Goal: Use online tool/utility: Use online tool/utility

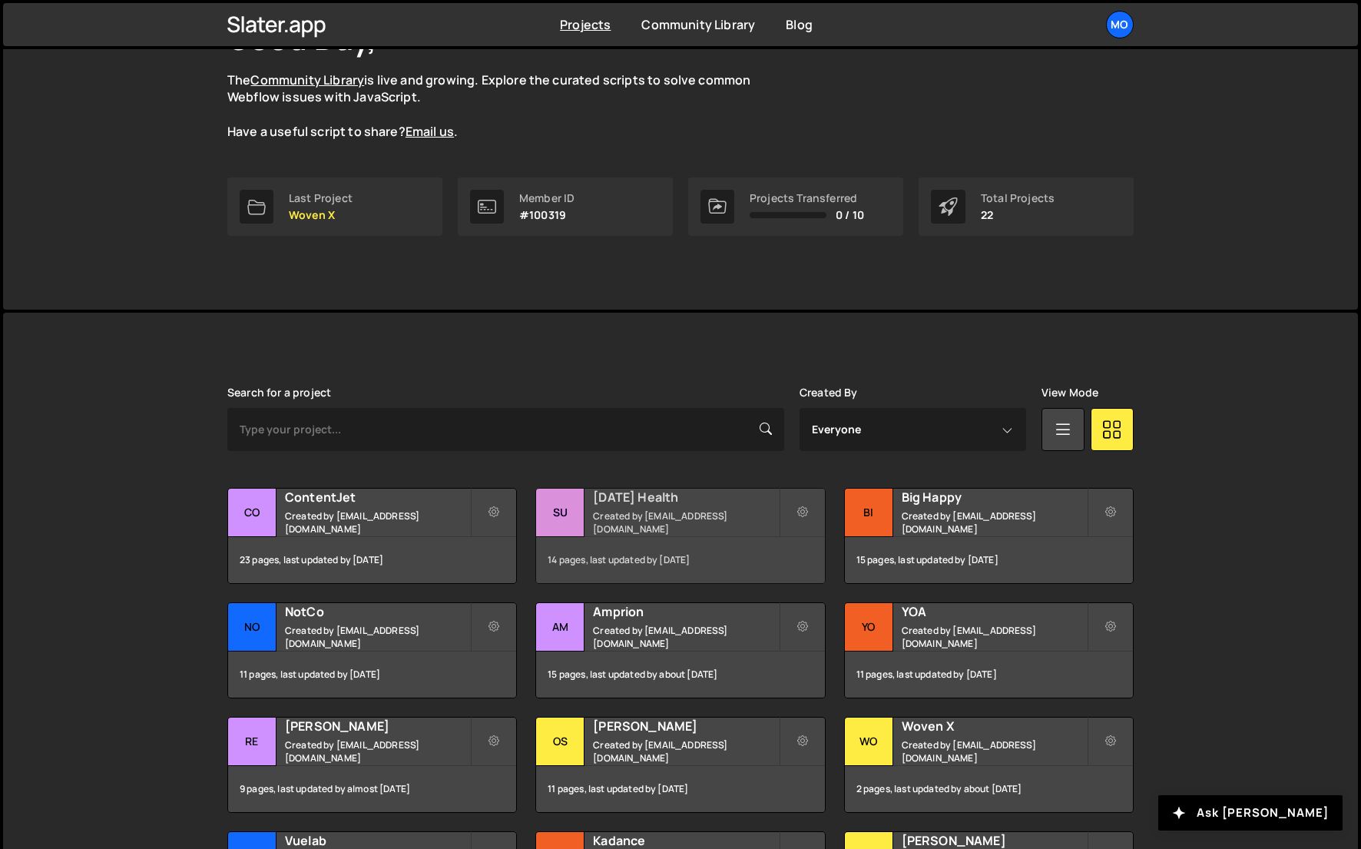
scroll to position [140, 0]
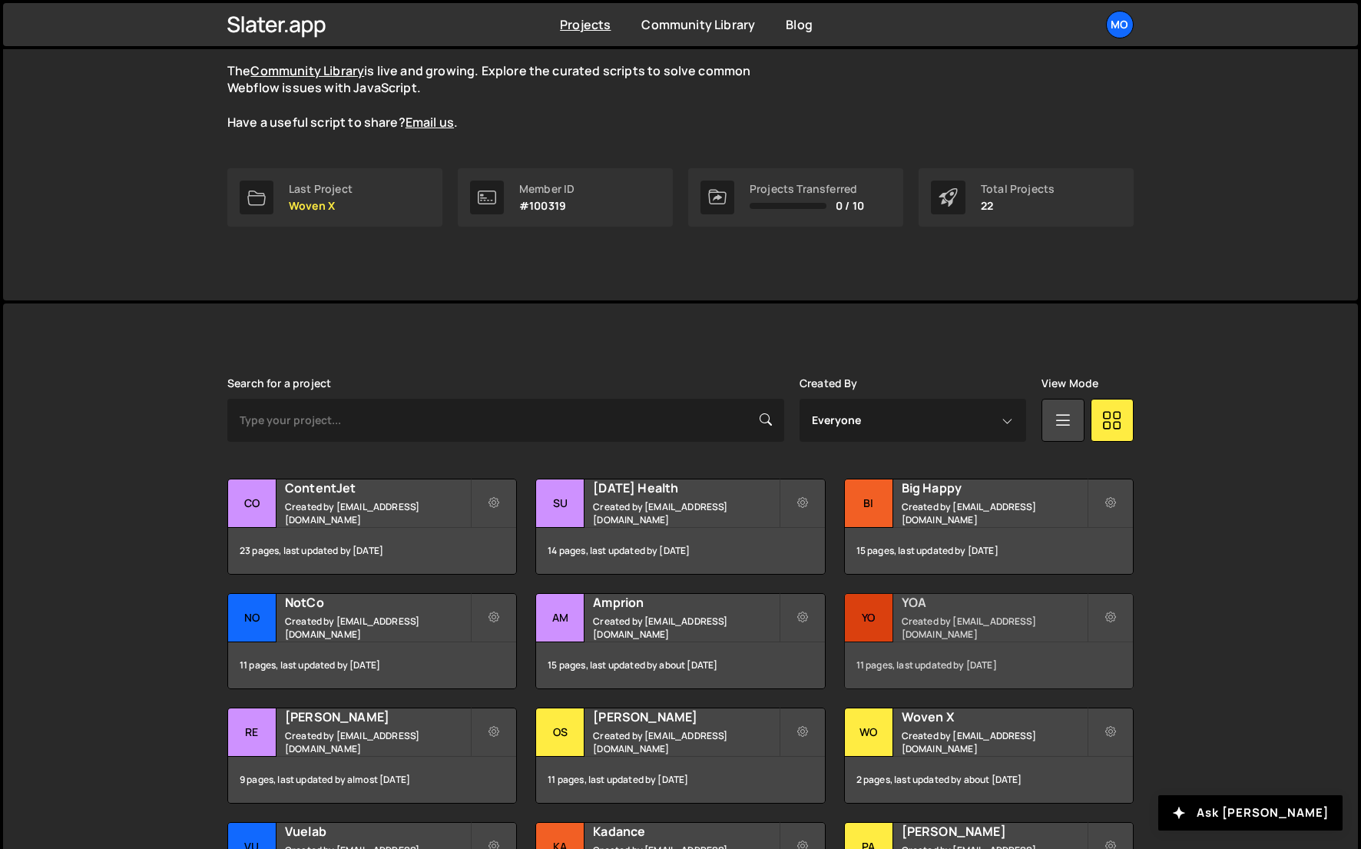
click at [915, 623] on small "Created by [EMAIL_ADDRESS][DOMAIN_NAME]" at bounding box center [994, 627] width 185 height 26
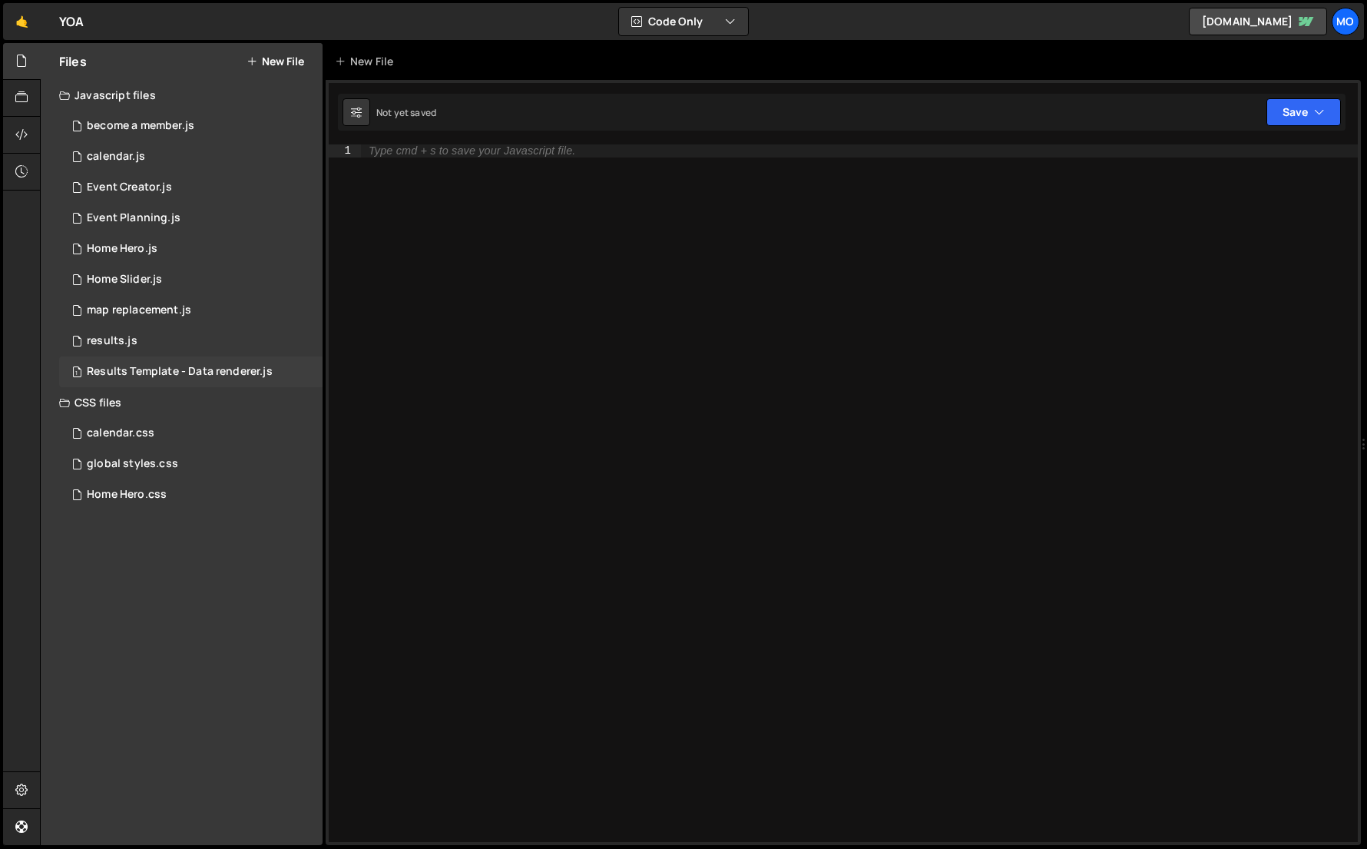
click at [198, 374] on div "Results Template - Data renderer.js" at bounding box center [180, 372] width 186 height 14
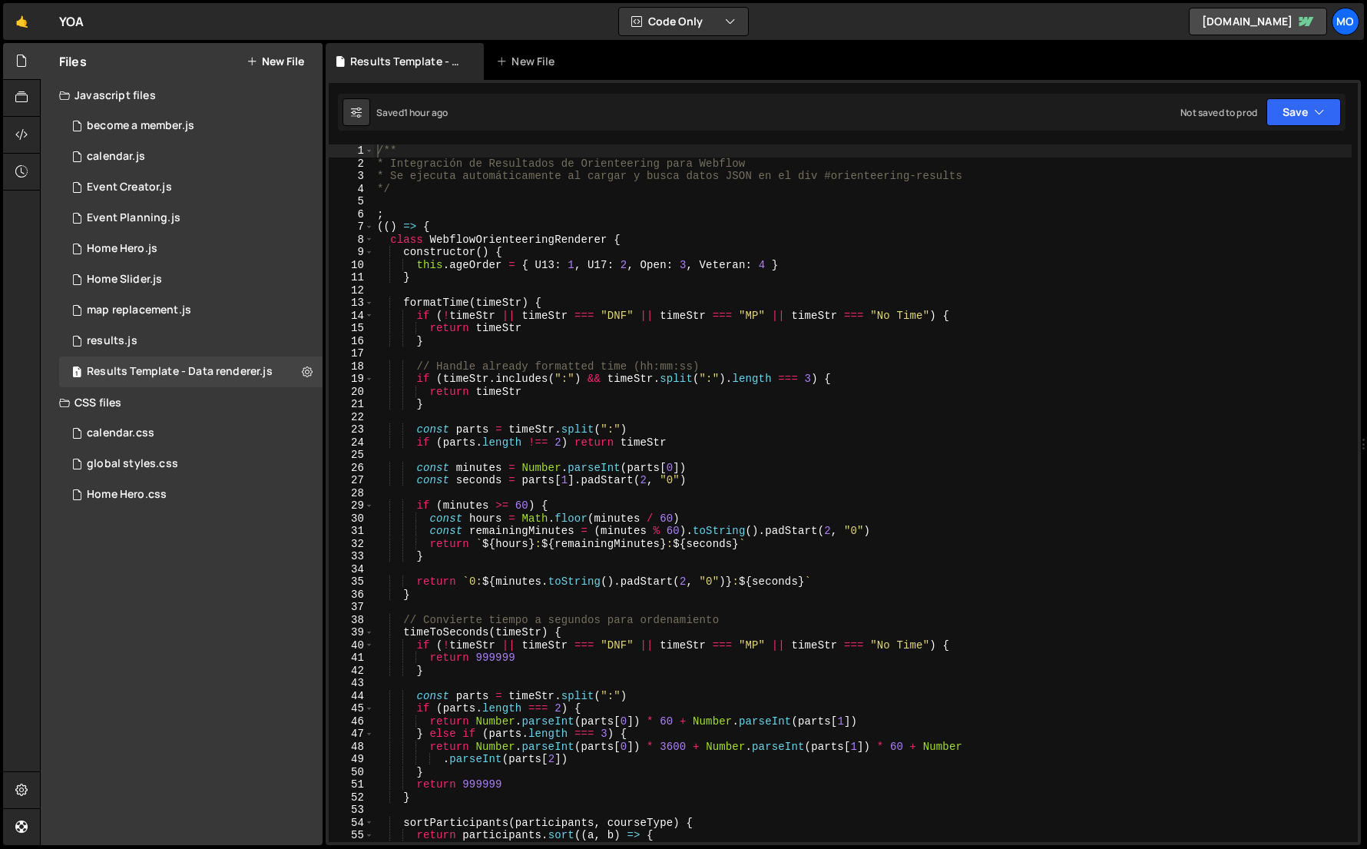
click at [544, 380] on div "/** * Integración de Resultados de Orienteering para Webflow * Se ejecuta autom…" at bounding box center [863, 505] width 978 height 723
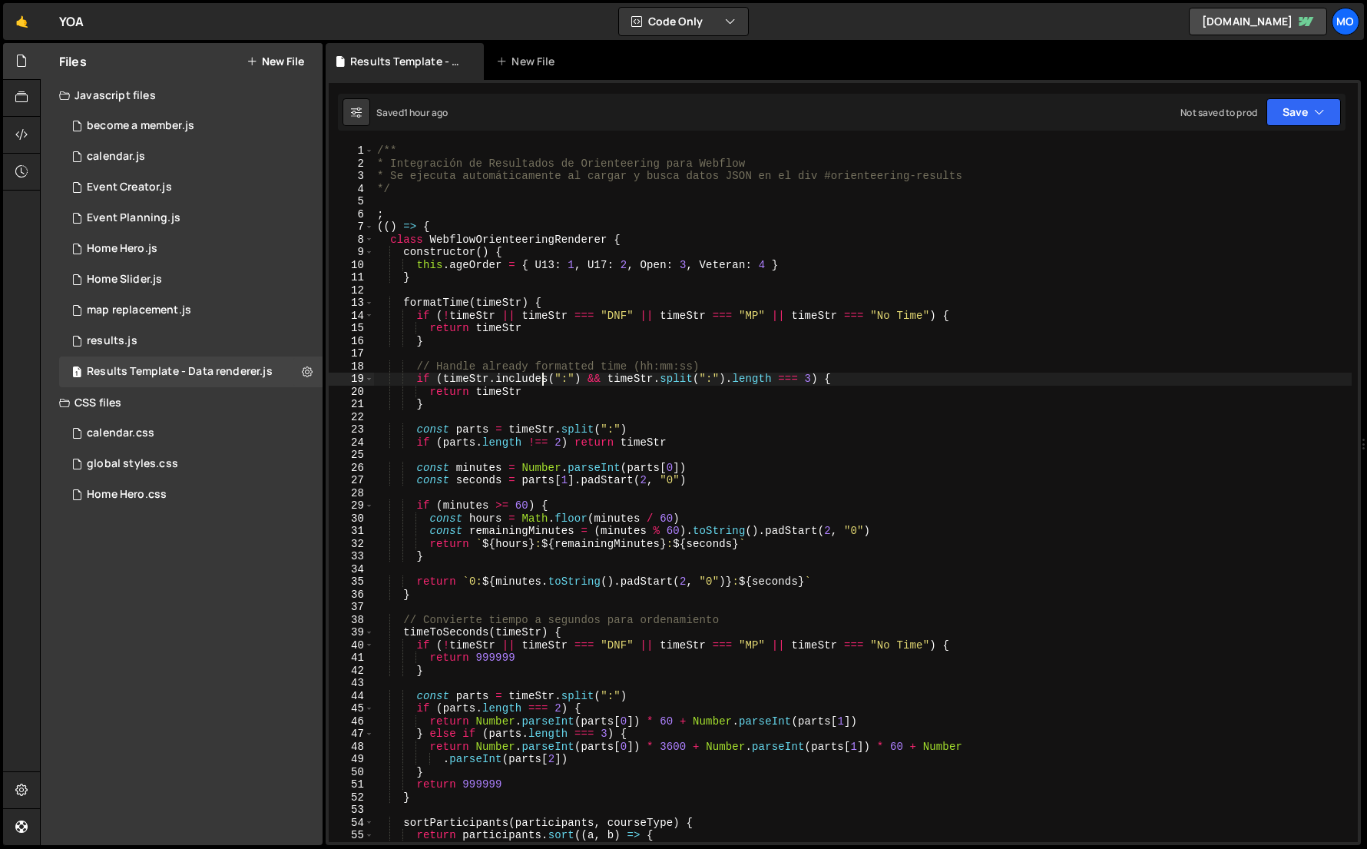
type textarea "})()"
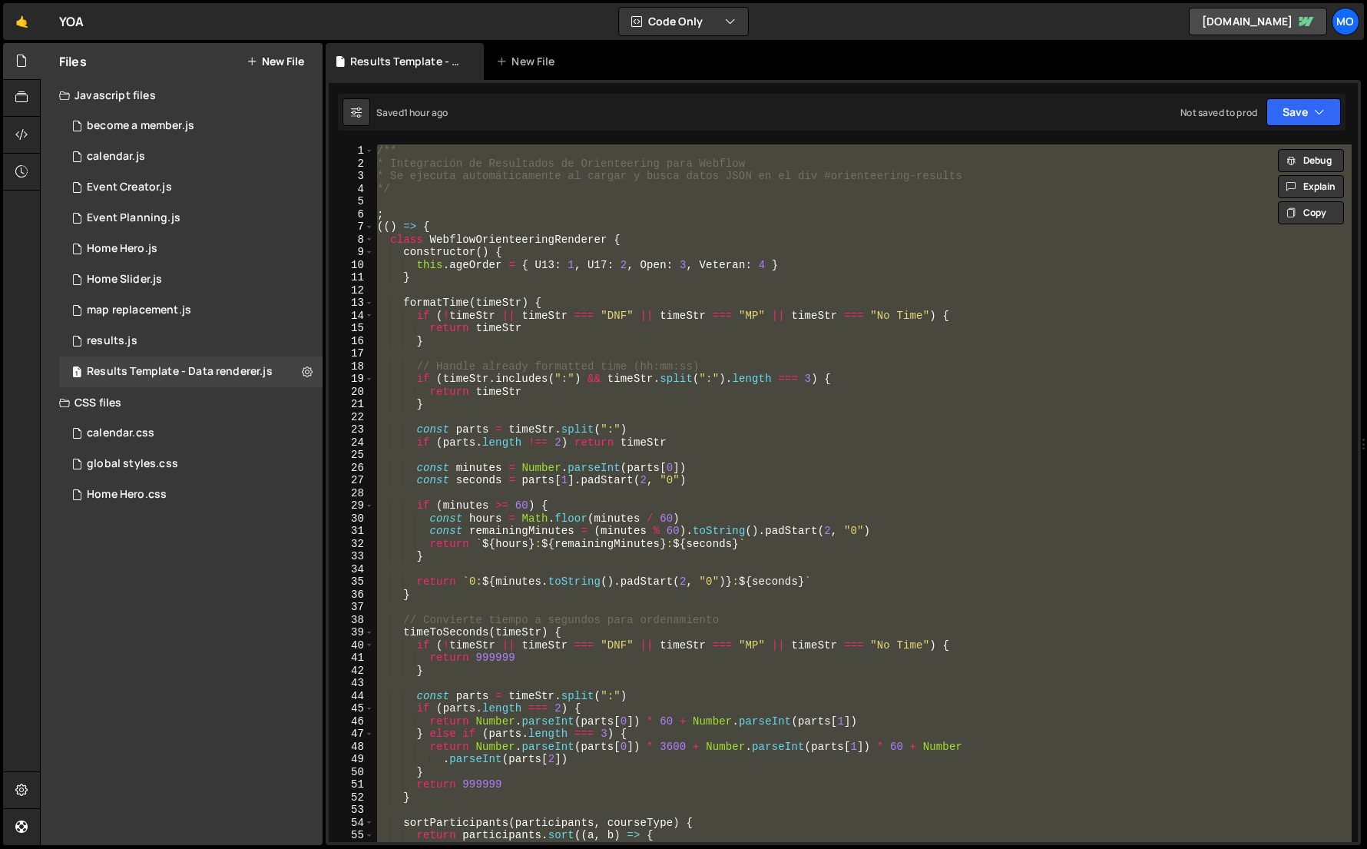
paste textarea
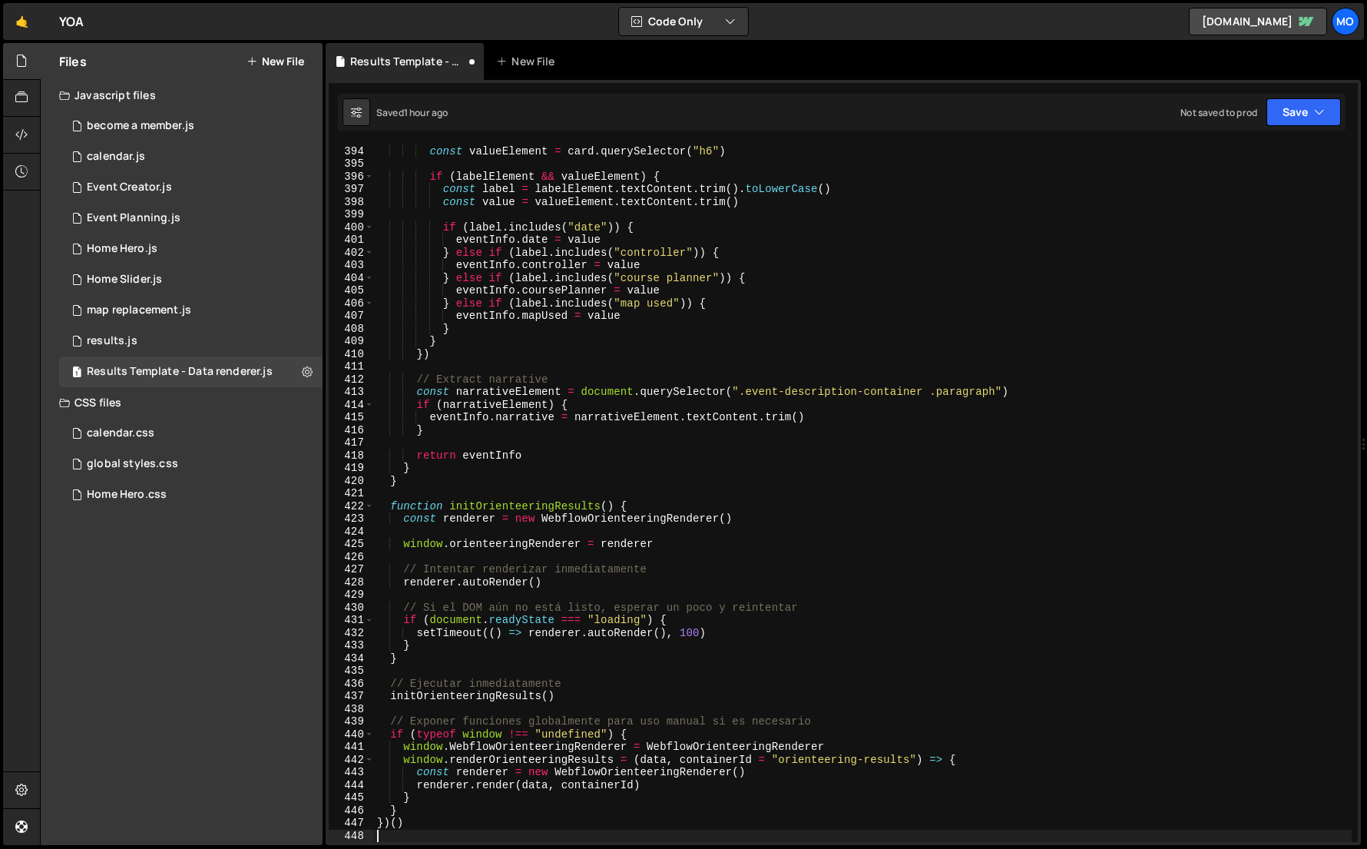
scroll to position [5132, 0]
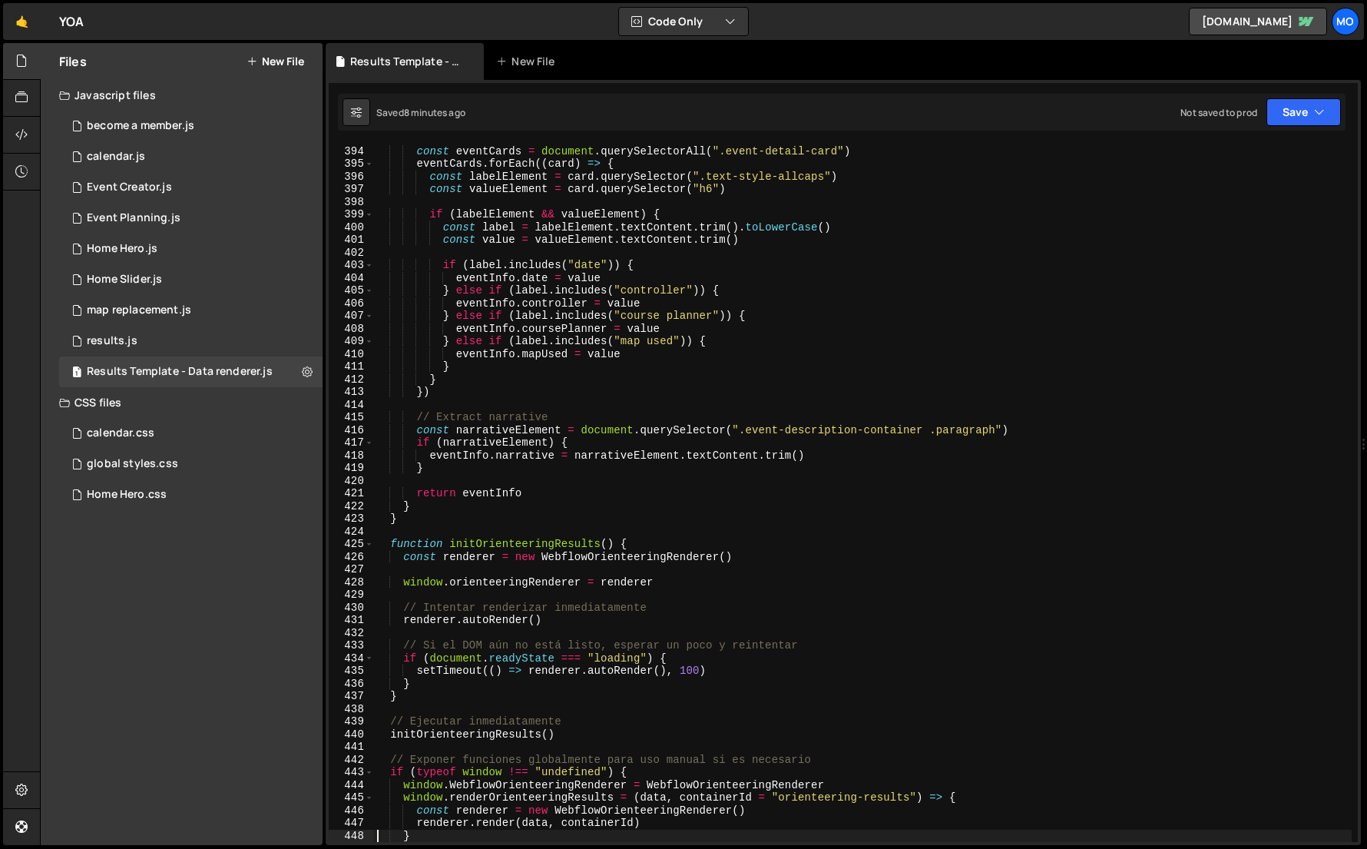
click at [361, 257] on div "402" at bounding box center [351, 253] width 45 height 13
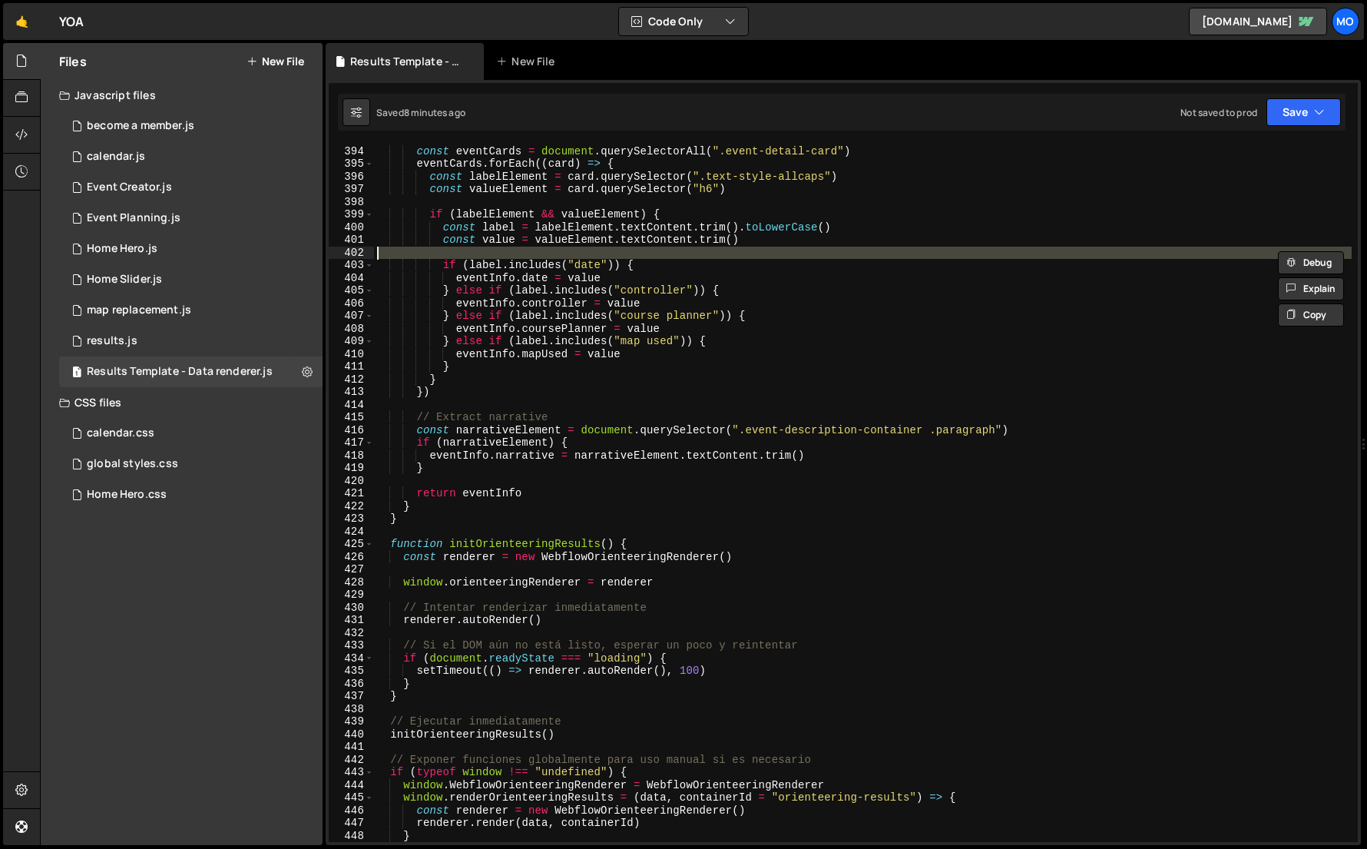
type textarea "})()"
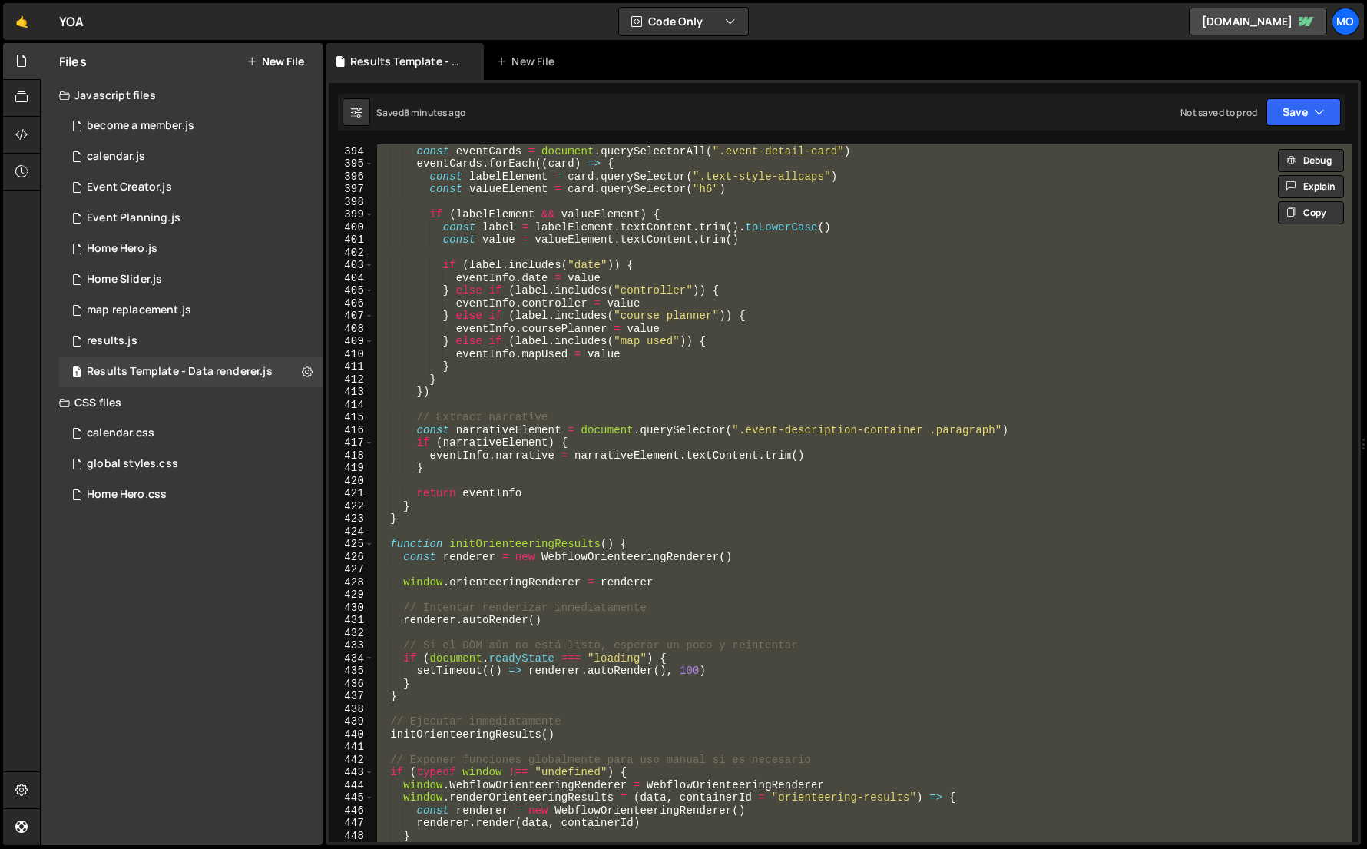
paste textarea
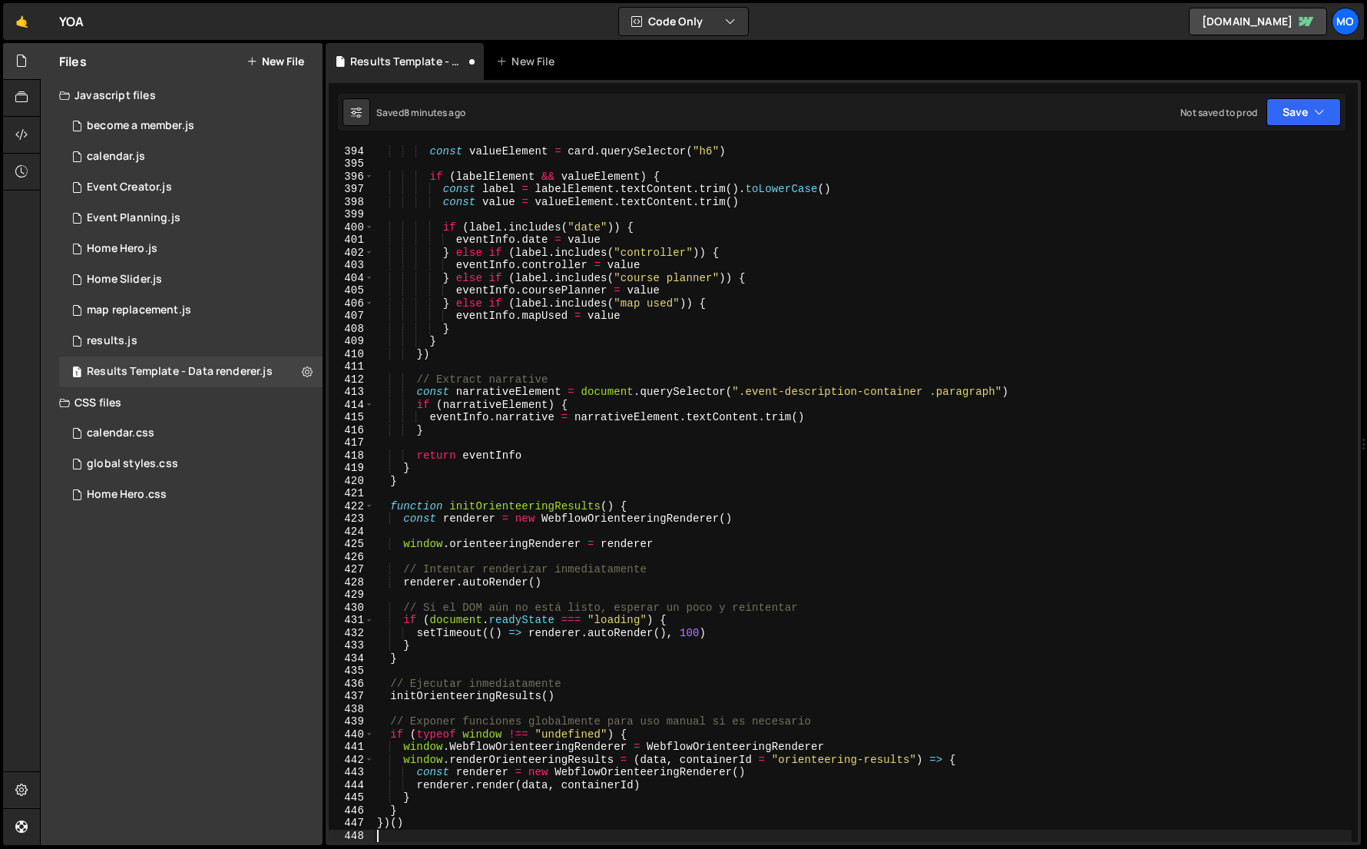
type textarea "}"
